Goal: Task Accomplishment & Management: Manage account settings

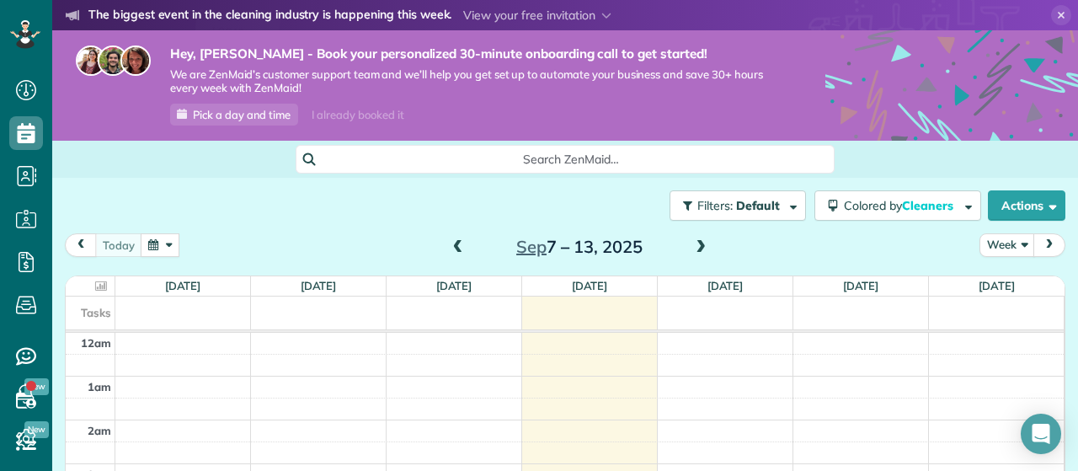
scroll to position [253, 0]
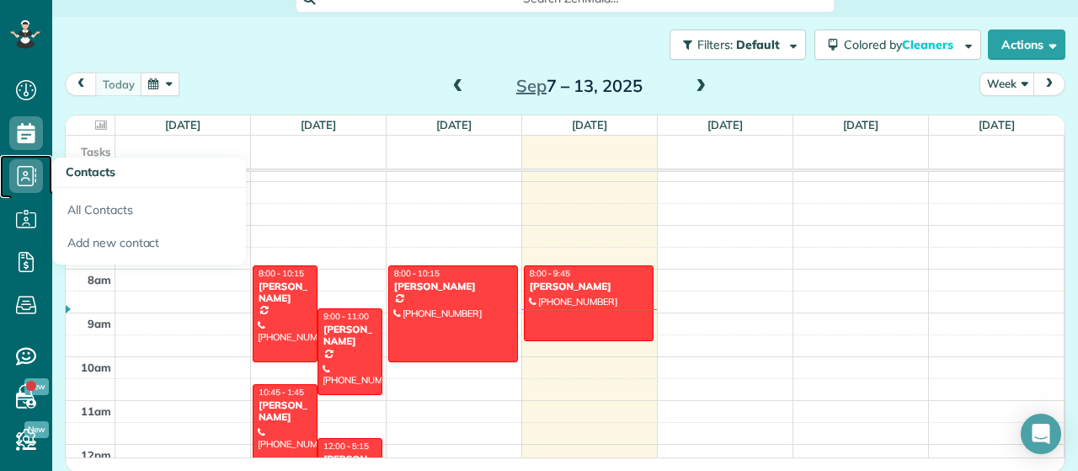
click at [16, 178] on icon at bounding box center [26, 176] width 34 height 34
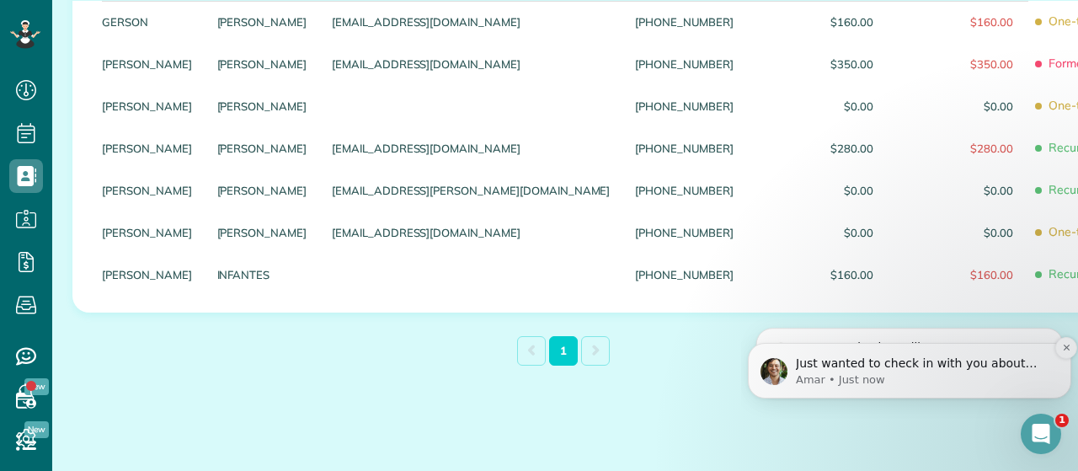
click at [1007, 364] on p "Just wanted to check in with you about how things are going: Do you have any qu…" at bounding box center [923, 363] width 254 height 17
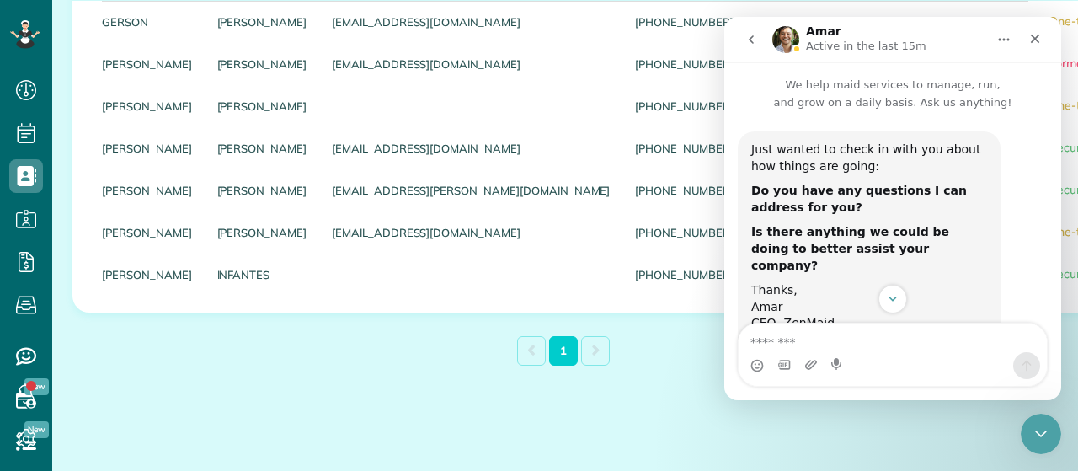
click at [373, 340] on div "1" at bounding box center [565, 352] width 564 height 37
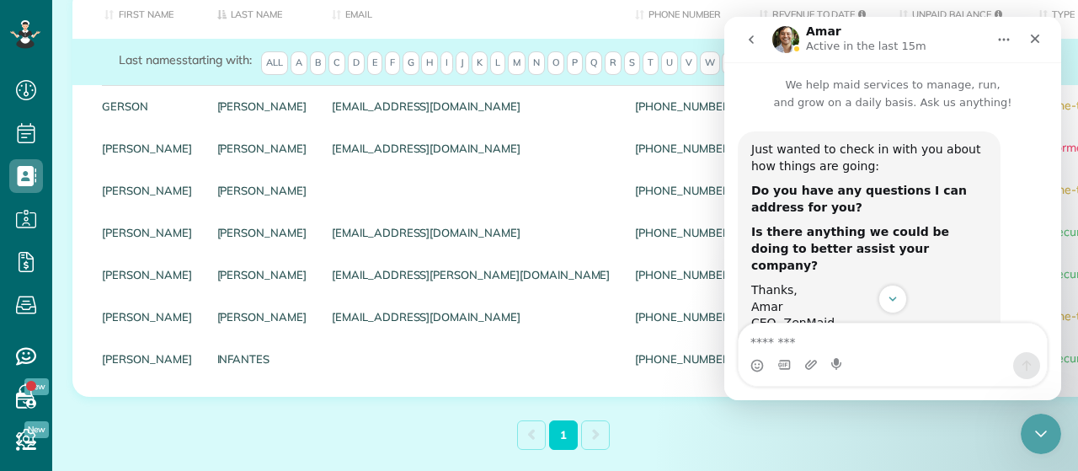
scroll to position [422, 0]
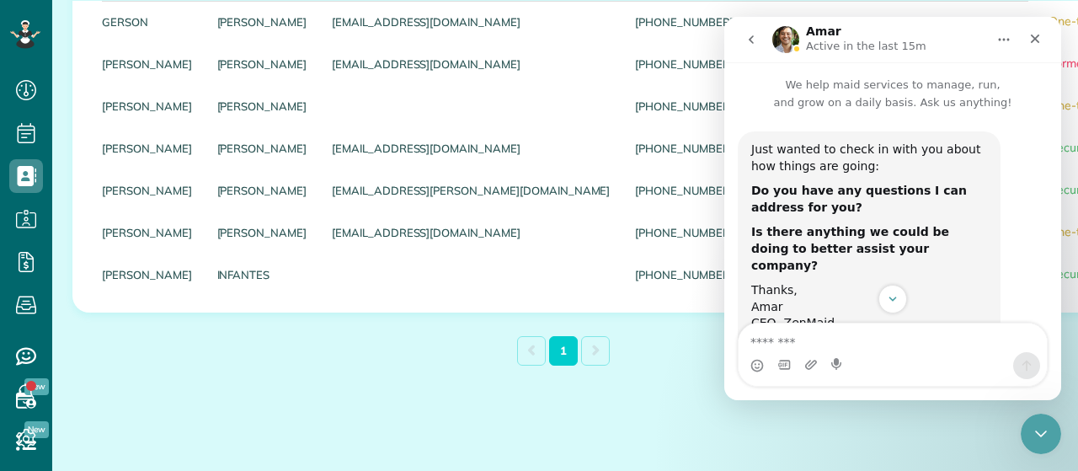
click at [1009, 43] on icon "Home" at bounding box center [1003, 39] width 13 height 13
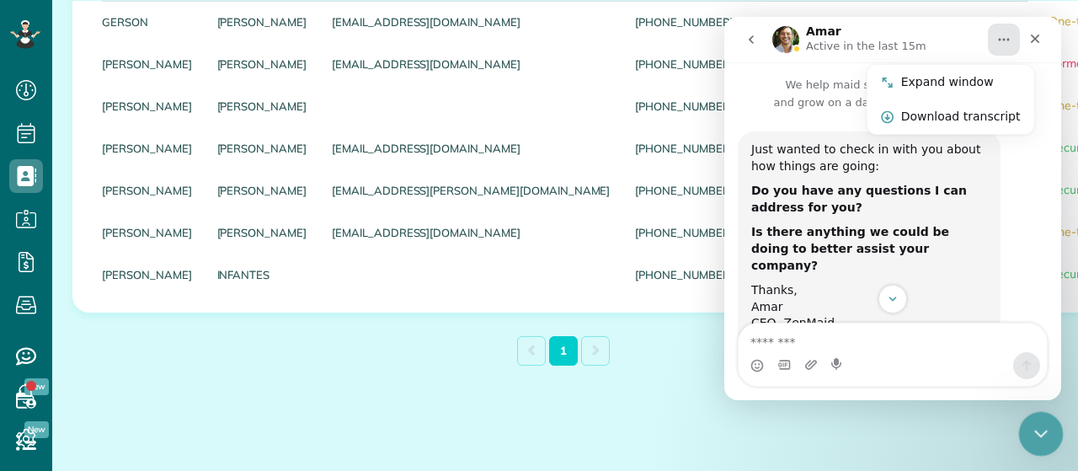
click at [1041, 432] on icon "Close Intercom Messenger" at bounding box center [1039, 431] width 12 height 7
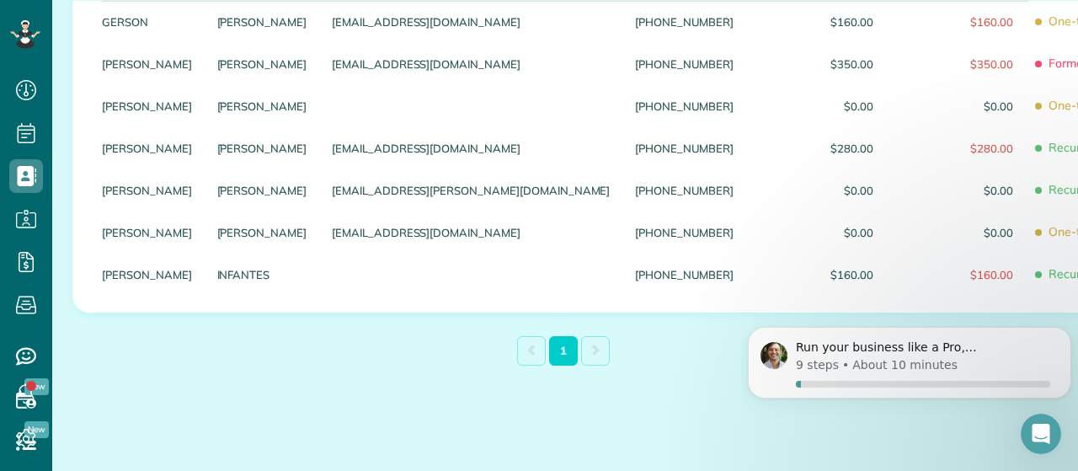
scroll to position [127, 0]
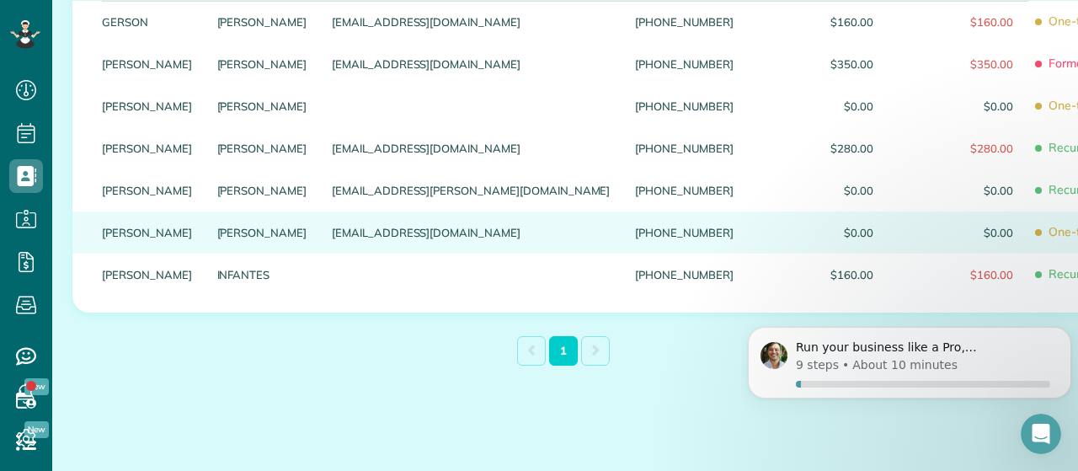
click at [374, 229] on div "[EMAIL_ADDRESS][DOMAIN_NAME]" at bounding box center [470, 232] width 303 height 42
click at [185, 229] on link "[PERSON_NAME]" at bounding box center [147, 233] width 90 height 12
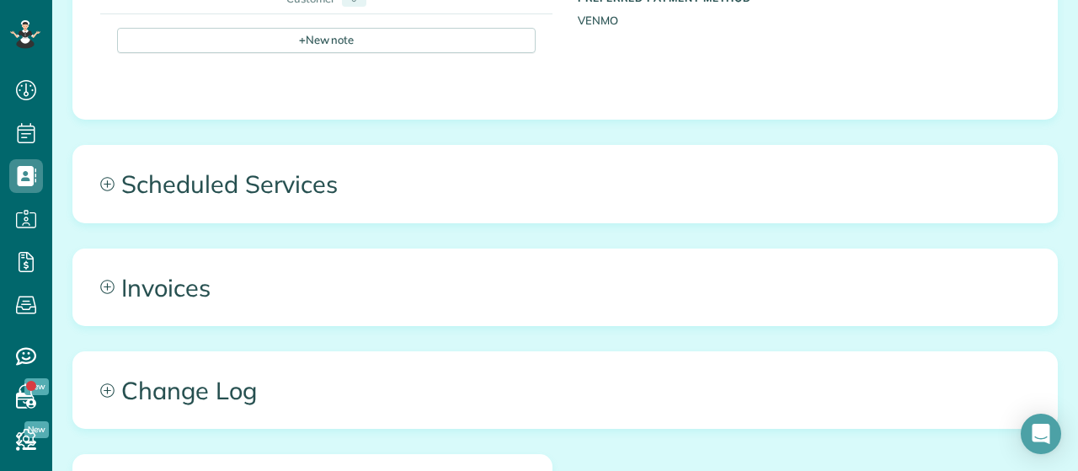
scroll to position [842, 0]
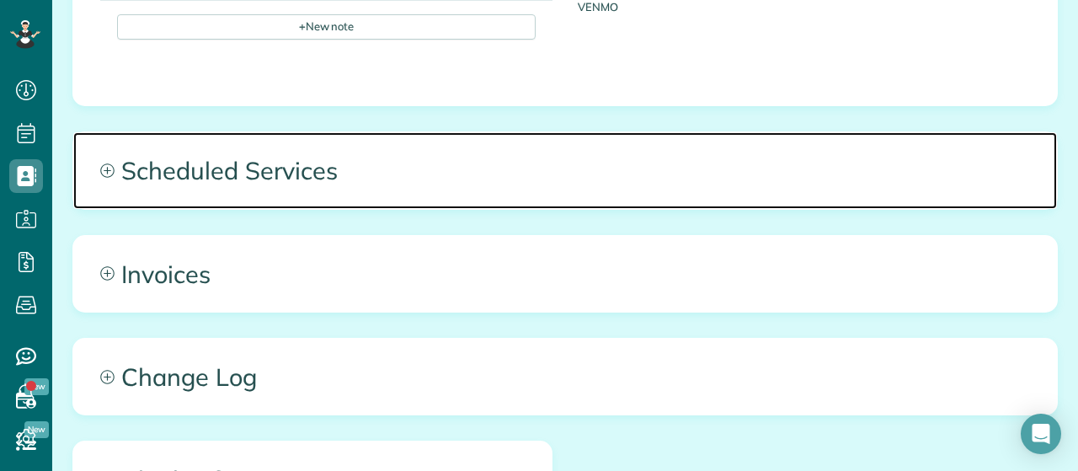
click at [167, 188] on span "Scheduled Services" at bounding box center [565, 170] width 984 height 76
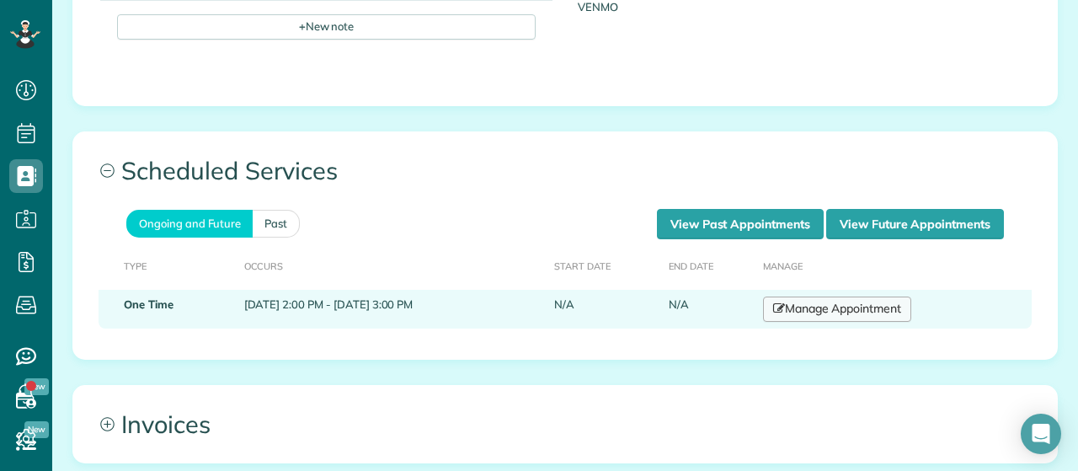
click at [884, 302] on link "Manage Appointment" at bounding box center [837, 309] width 148 height 25
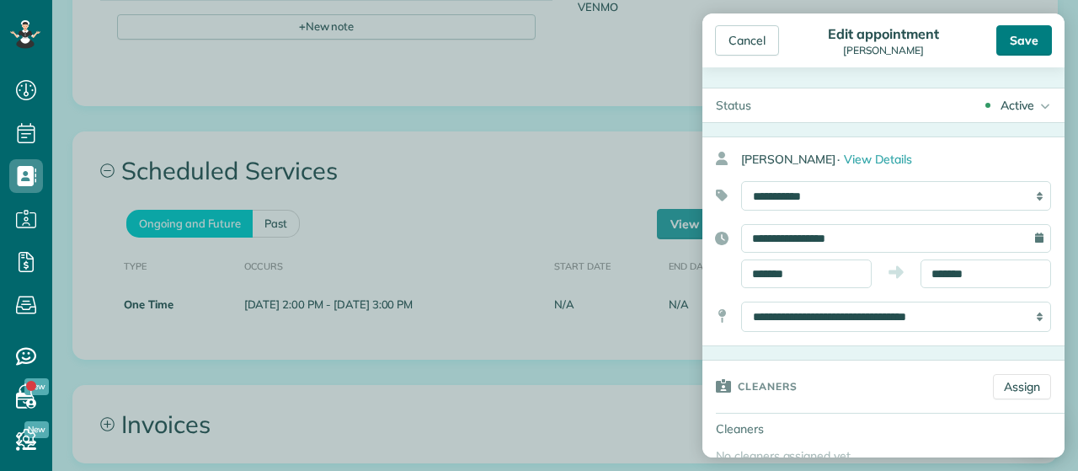
click at [1024, 46] on div "Save" at bounding box center [1025, 40] width 56 height 30
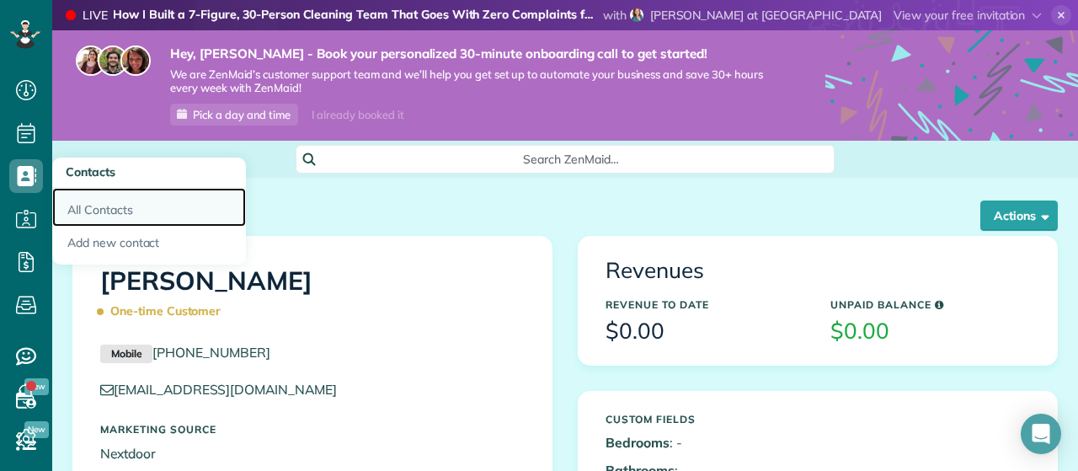
click at [88, 206] on link "All Contacts" at bounding box center [149, 207] width 194 height 39
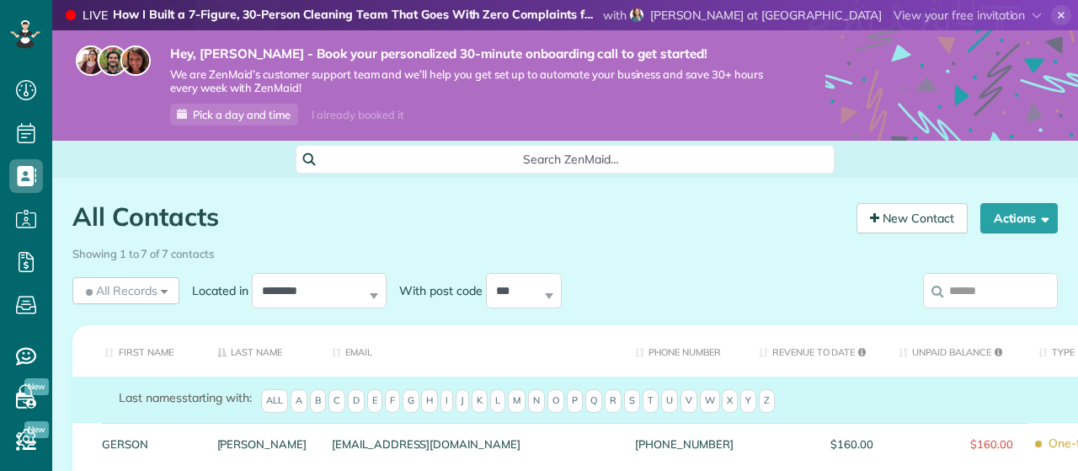
scroll to position [8, 8]
click at [893, 222] on link "New Contact" at bounding box center [912, 218] width 111 height 30
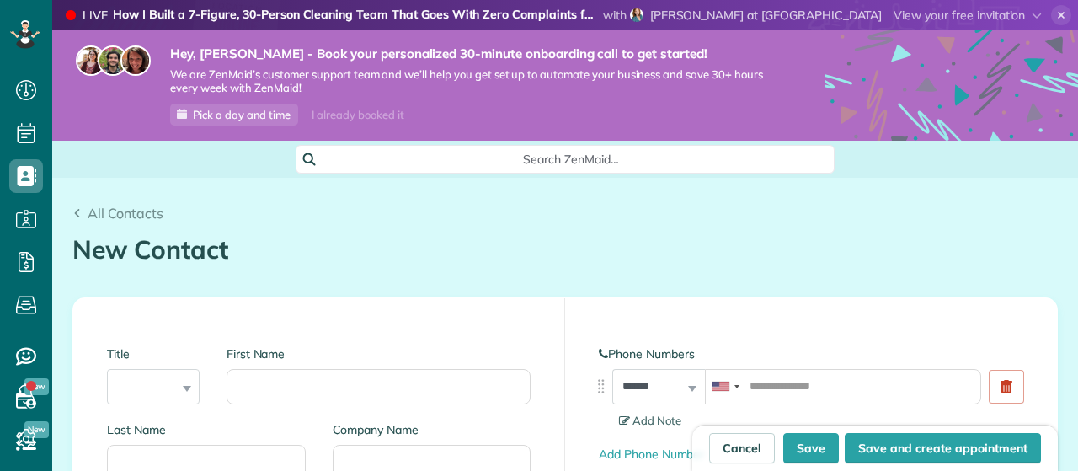
scroll to position [8, 8]
